Goal: Transaction & Acquisition: Book appointment/travel/reservation

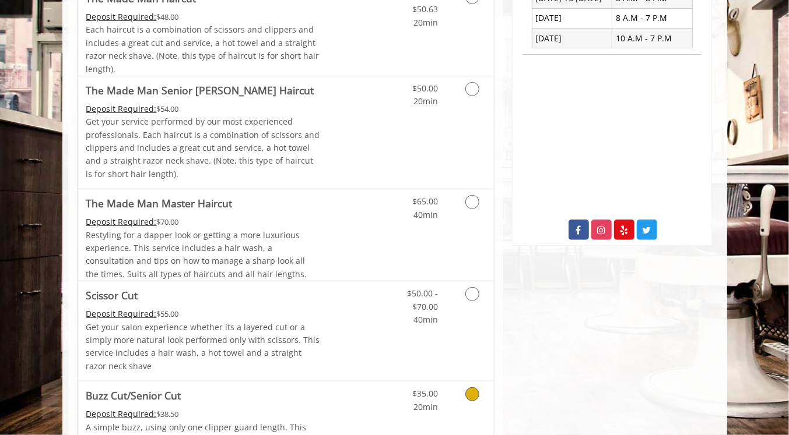
scroll to position [291, 0]
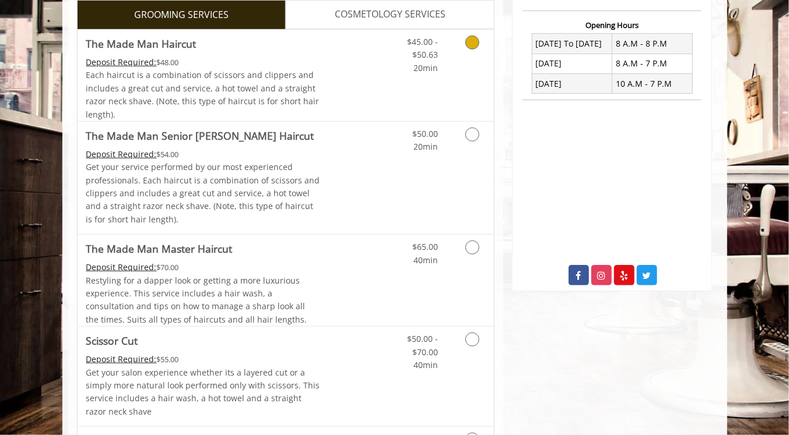
click at [167, 36] on Haircut "The Made Man Haircut" at bounding box center [141, 44] width 110 height 16
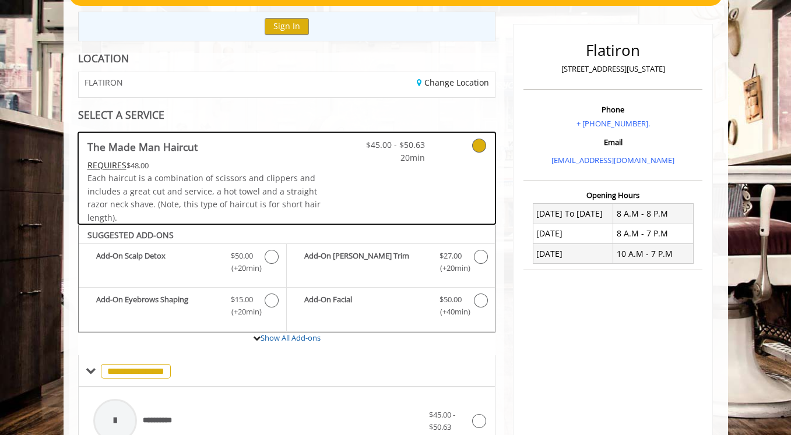
scroll to position [58, 0]
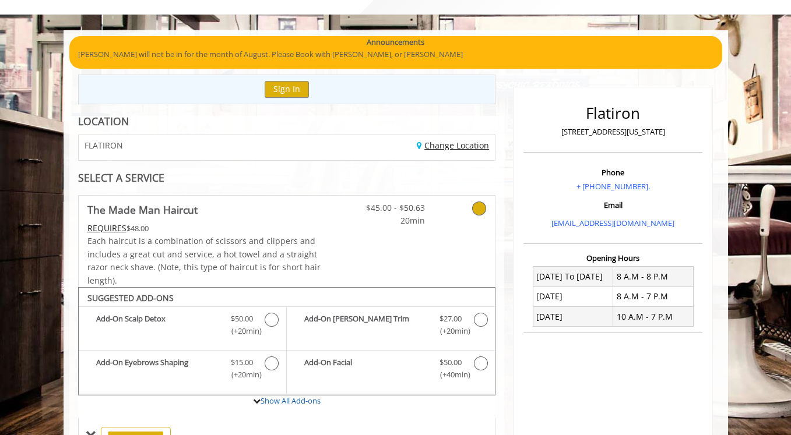
click at [440, 145] on link "Change Location" at bounding box center [453, 145] width 72 height 11
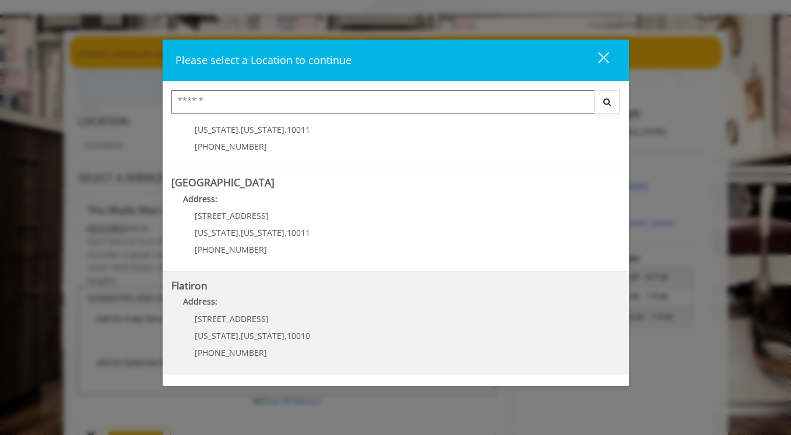
scroll to position [233, 0]
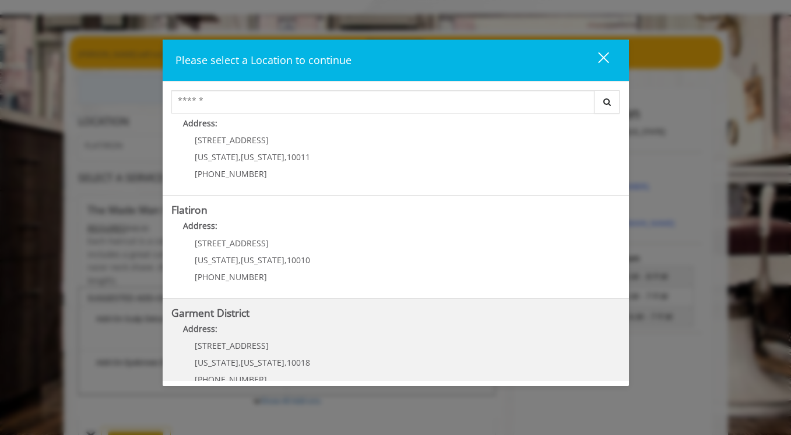
click at [251, 346] on span "[STREET_ADDRESS]" at bounding box center [232, 345] width 74 height 11
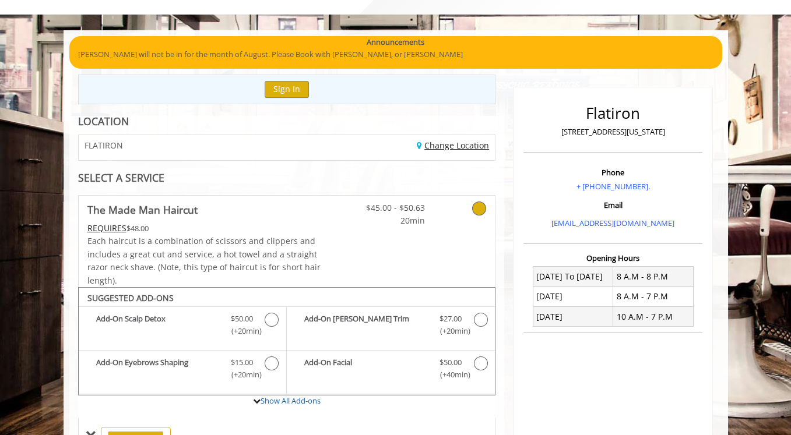
scroll to position [159, 0]
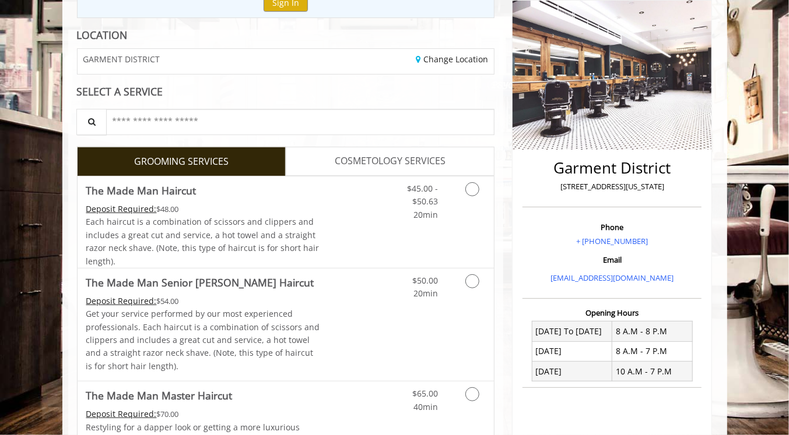
scroll to position [233, 0]
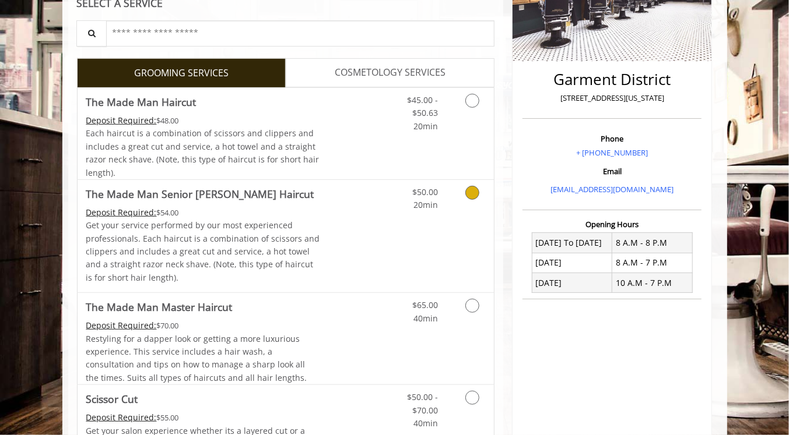
click at [208, 224] on p "Get your service performed by our most experienced professionals. Each haircut …" at bounding box center [203, 251] width 234 height 65
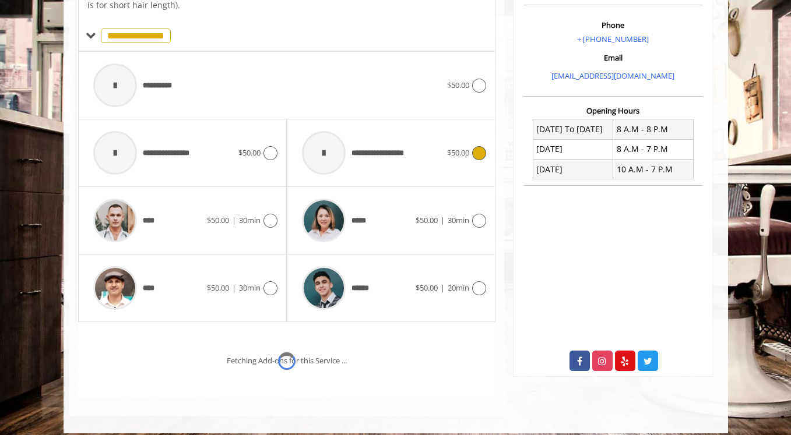
scroll to position [365, 0]
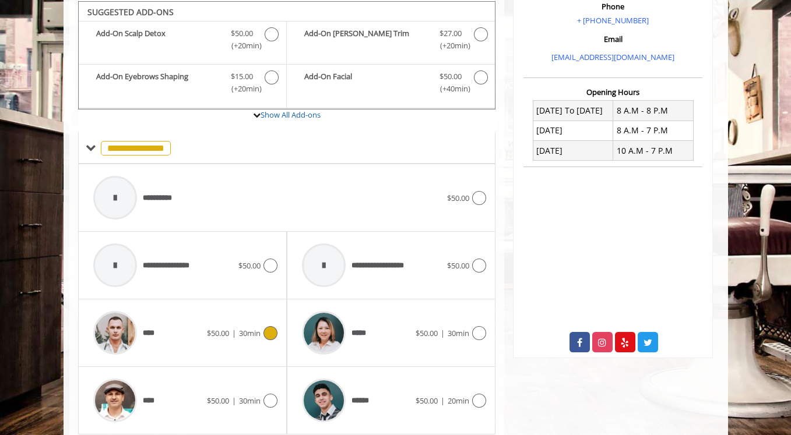
click at [202, 338] on div "****" at bounding box center [147, 332] width 120 height 55
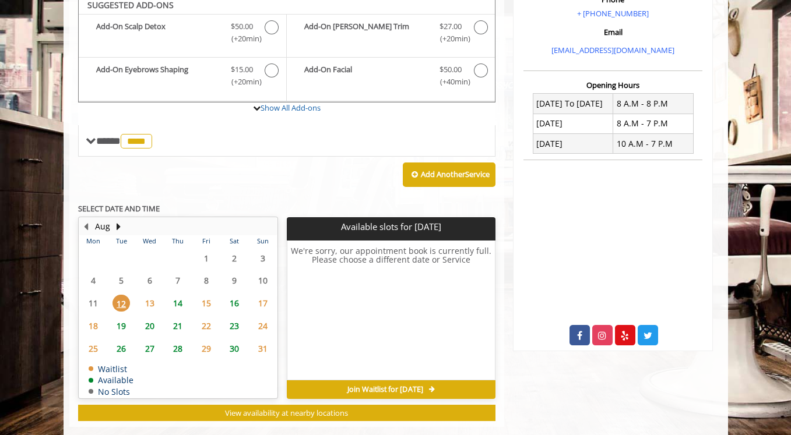
scroll to position [366, 0]
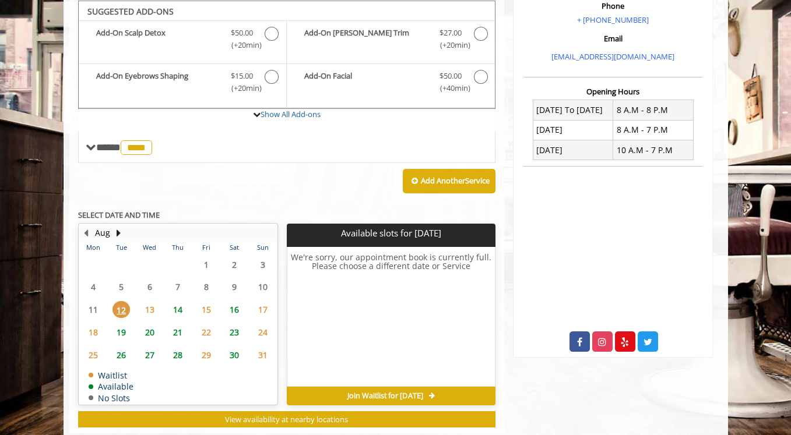
click at [178, 305] on span "14" at bounding box center [177, 309] width 17 height 17
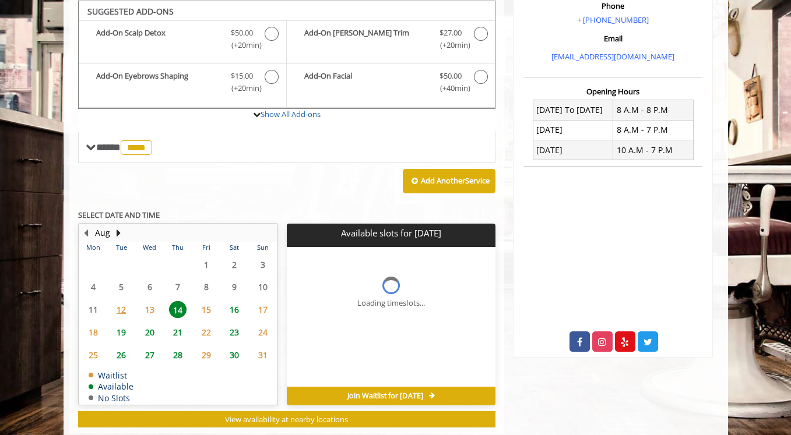
scroll to position [389, 0]
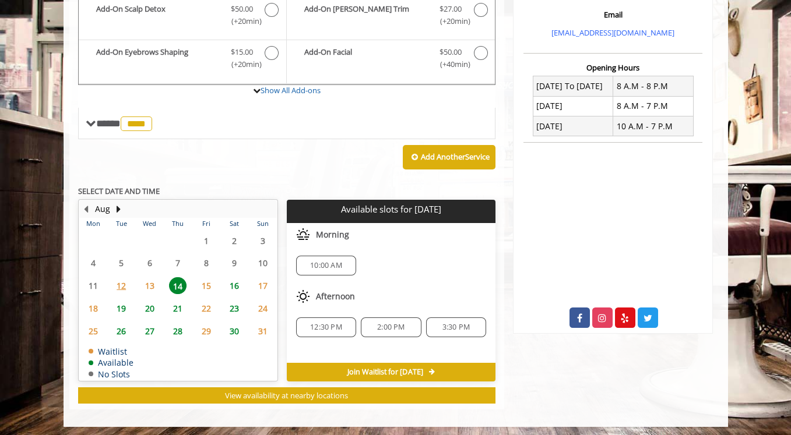
click at [335, 323] on span "12:30 PM" at bounding box center [326, 327] width 32 height 9
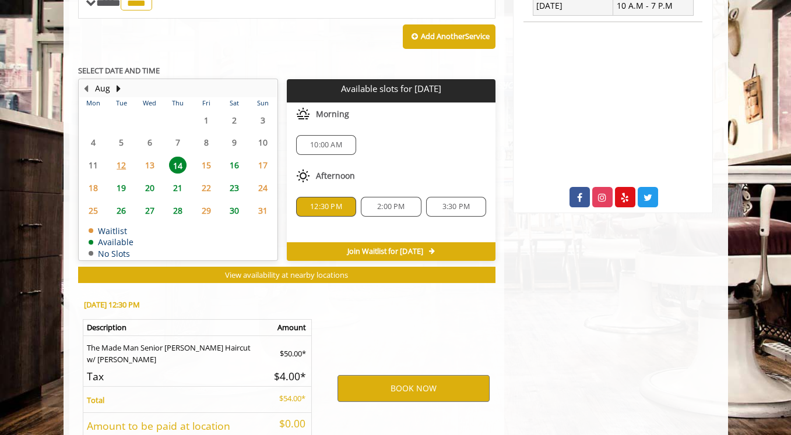
scroll to position [599, 0]
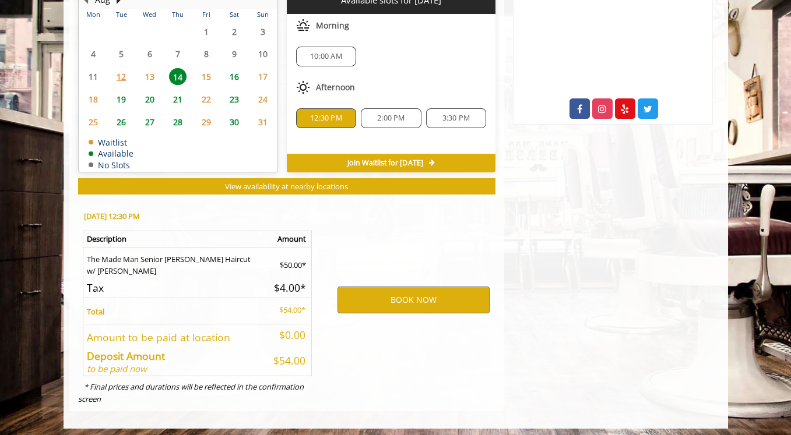
click at [90, 118] on span "25" at bounding box center [93, 122] width 17 height 17
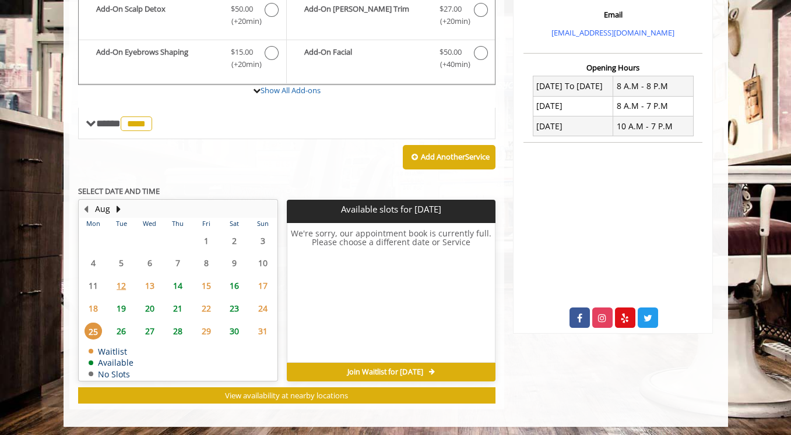
click at [179, 282] on span "14" at bounding box center [177, 285] width 17 height 17
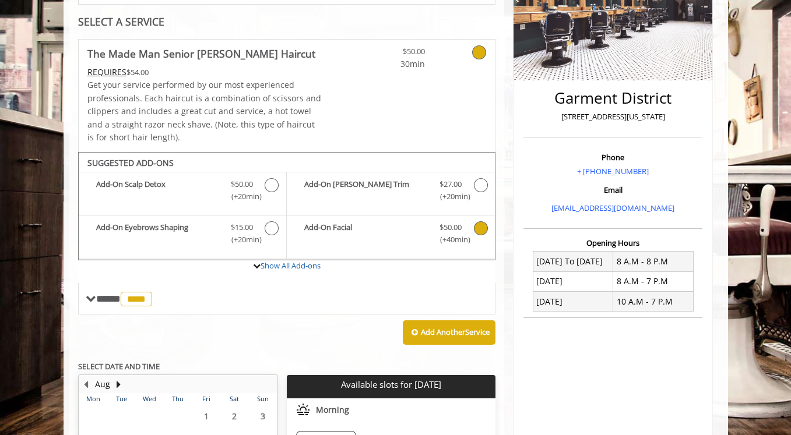
scroll to position [233, 0]
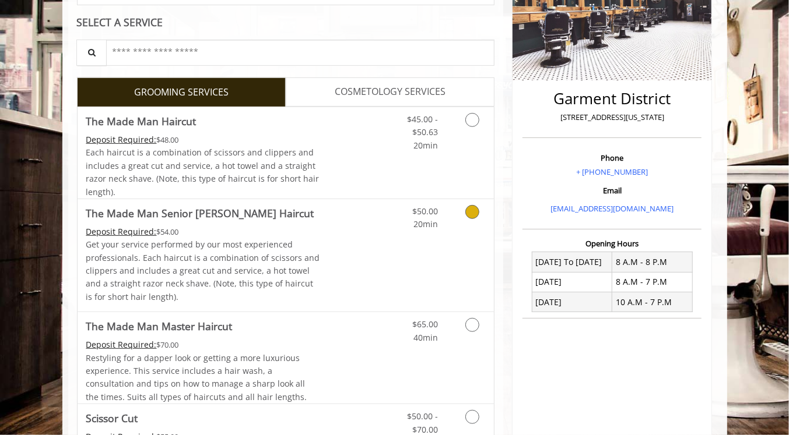
scroll to position [214, 0]
click at [111, 231] on Haircut "Deposit Required:" at bounding box center [121, 231] width 71 height 11
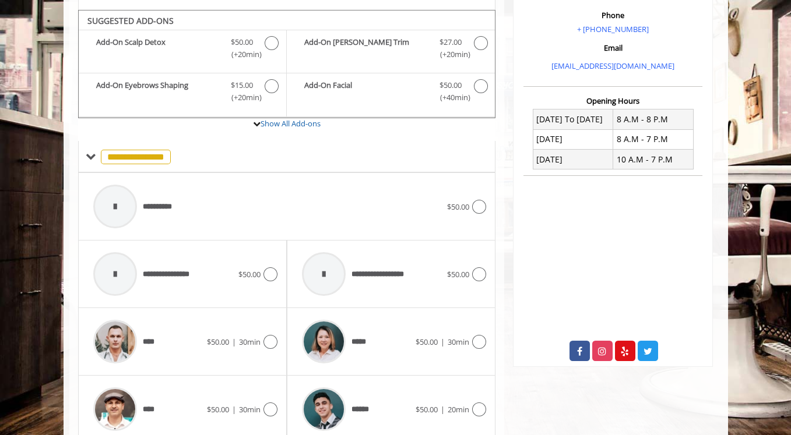
scroll to position [365, 0]
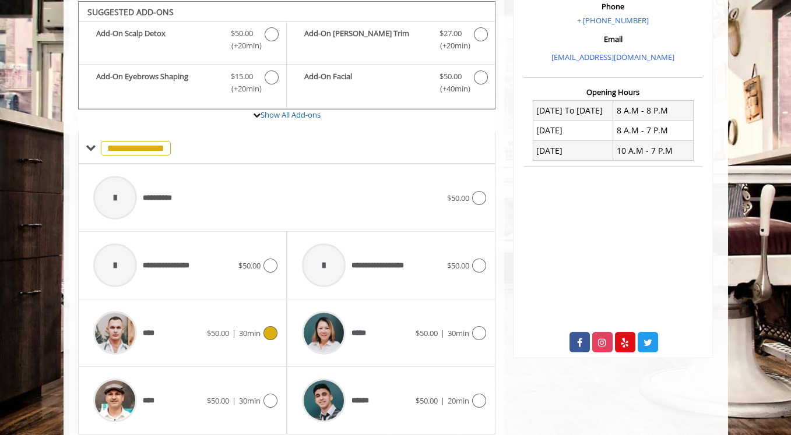
click at [272, 326] on icon at bounding box center [270, 333] width 14 height 14
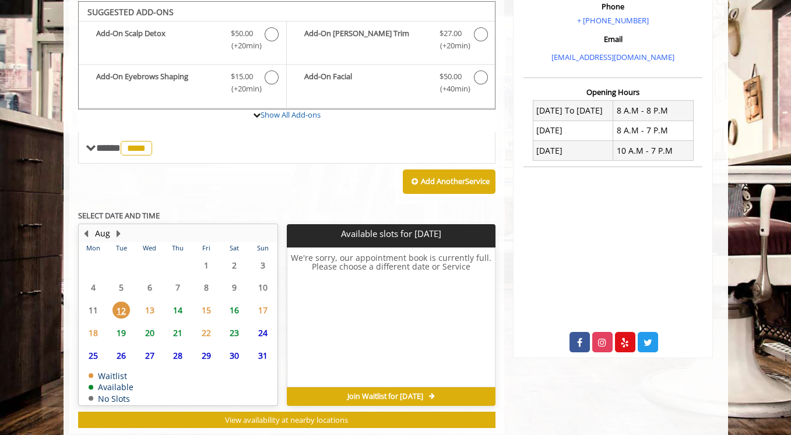
click at [178, 303] on span "14" at bounding box center [177, 310] width 17 height 17
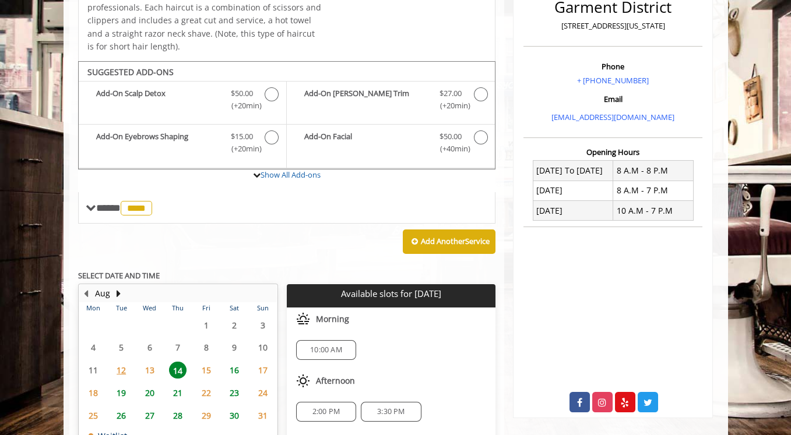
scroll to position [308, 0]
